Goal: Task Accomplishment & Management: Use online tool/utility

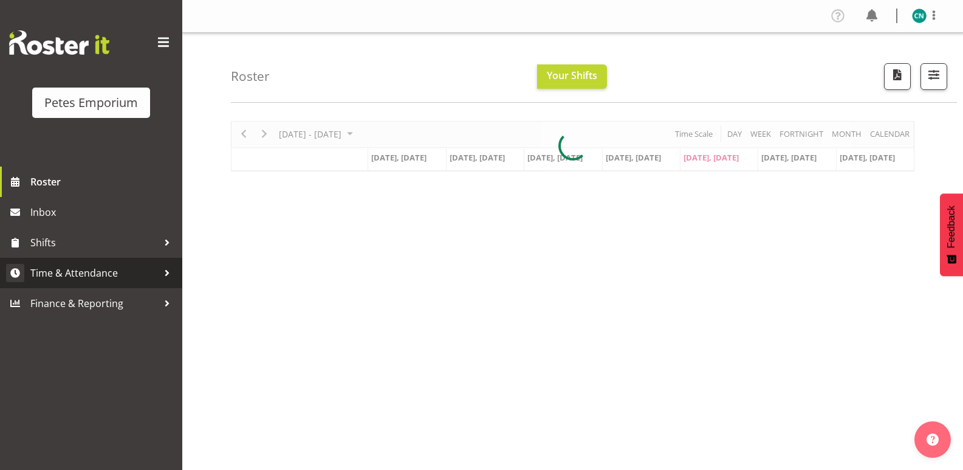
click at [78, 264] on span "Time & Attendance" at bounding box center [94, 273] width 128 height 18
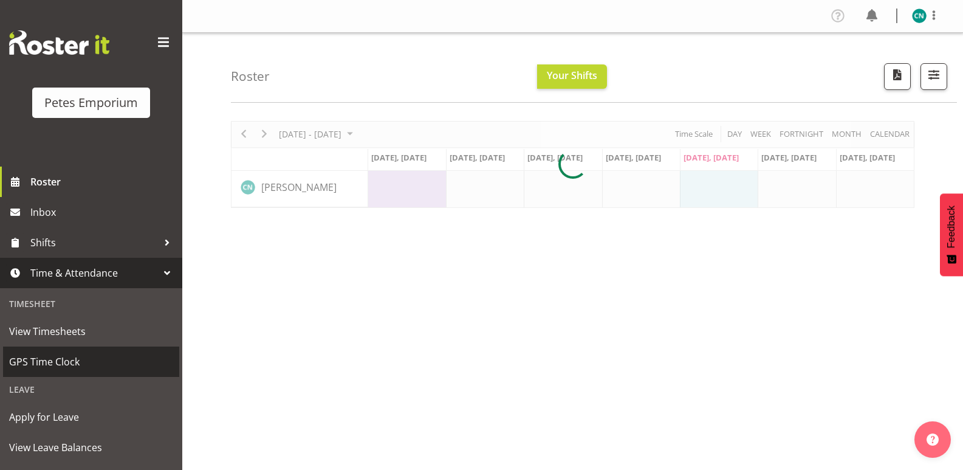
click at [47, 360] on span "GPS Time Clock" at bounding box center [91, 362] width 164 height 18
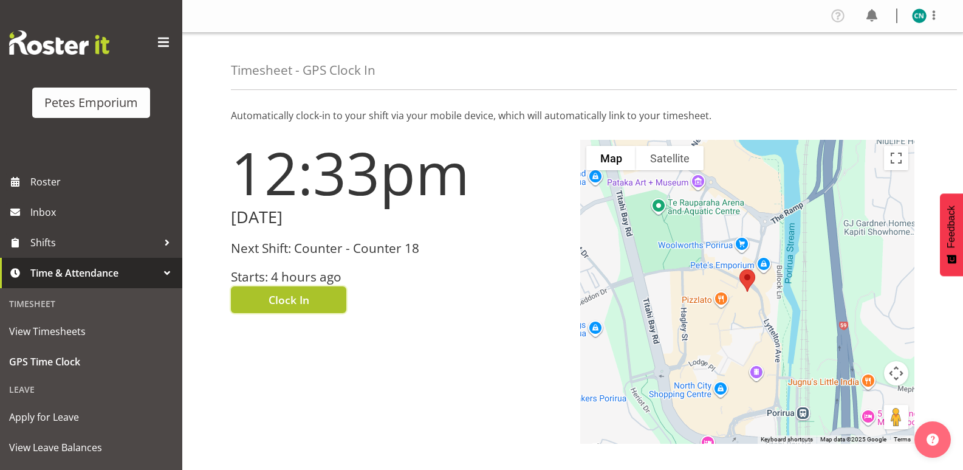
click at [295, 301] on span "Clock In" at bounding box center [289, 300] width 41 height 16
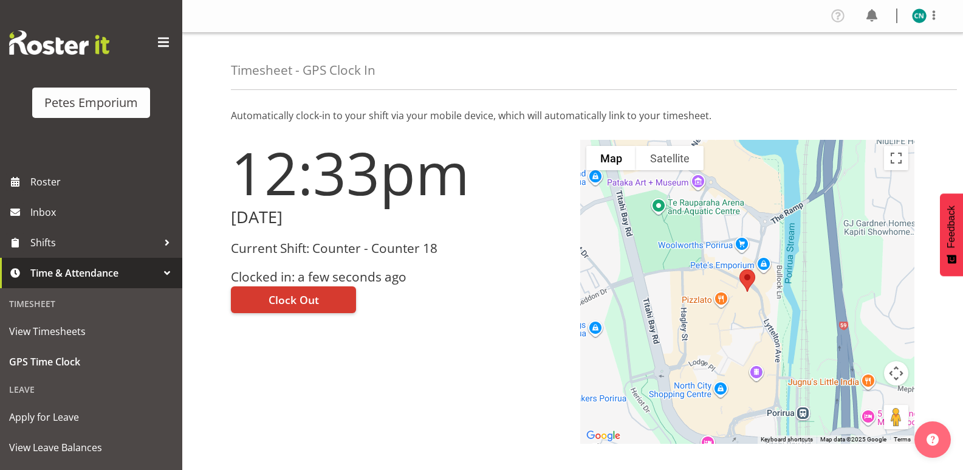
click at [920, 19] on img at bounding box center [919, 16] width 15 height 15
click at [861, 63] on link "Log Out" at bounding box center [883, 64] width 117 height 22
